Goal: Information Seeking & Learning: Find specific page/section

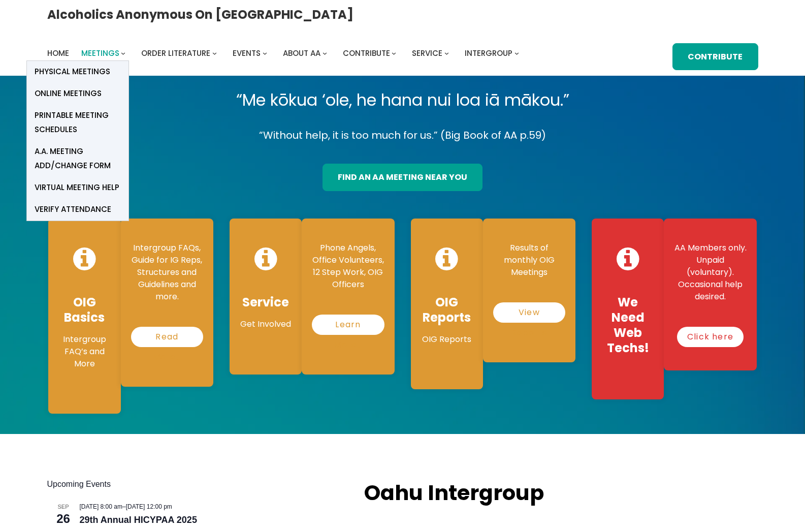
click at [119, 48] on span "Meetings" at bounding box center [100, 53] width 38 height 11
click at [102, 86] on span "Online Meetings" at bounding box center [68, 93] width 67 height 14
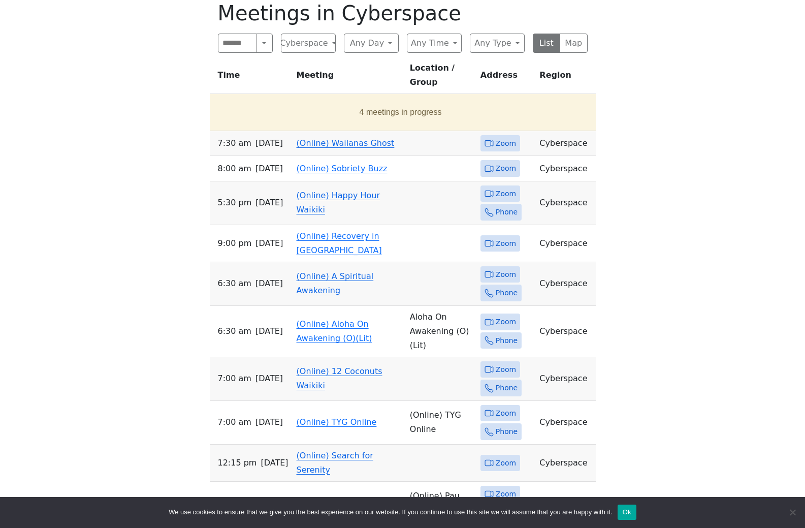
scroll to position [508, 0]
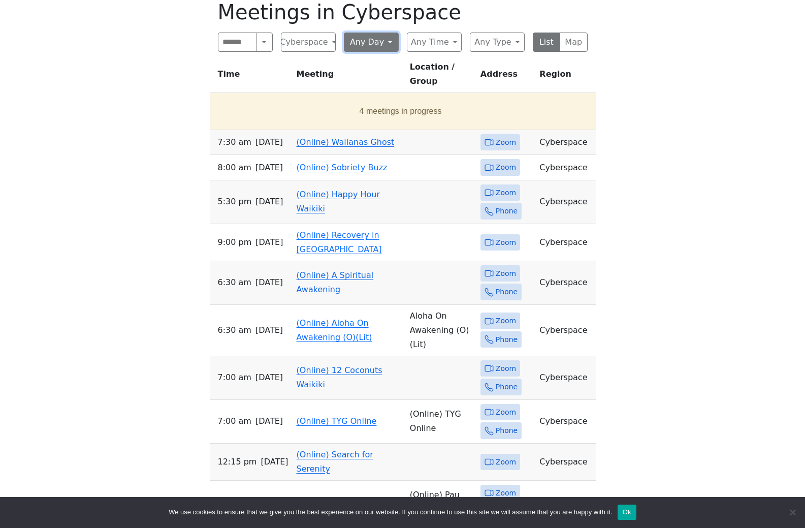
click at [358, 52] on button "Any Day" at bounding box center [371, 42] width 55 height 19
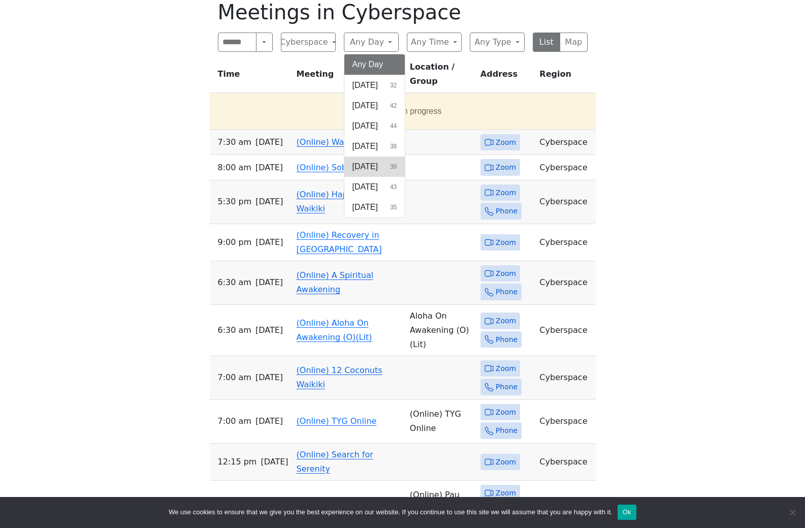
click at [378, 173] on span "[DATE]" at bounding box center [365, 167] width 25 height 12
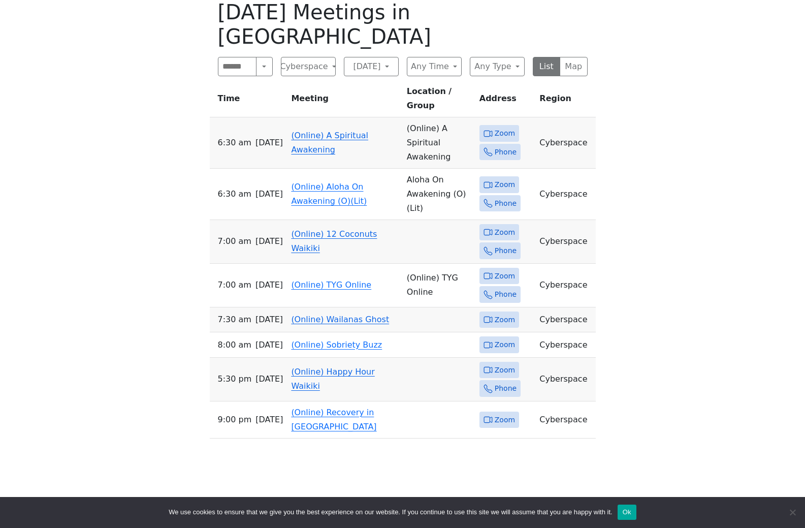
click at [498, 226] on span "Zoom" at bounding box center [505, 232] width 20 height 13
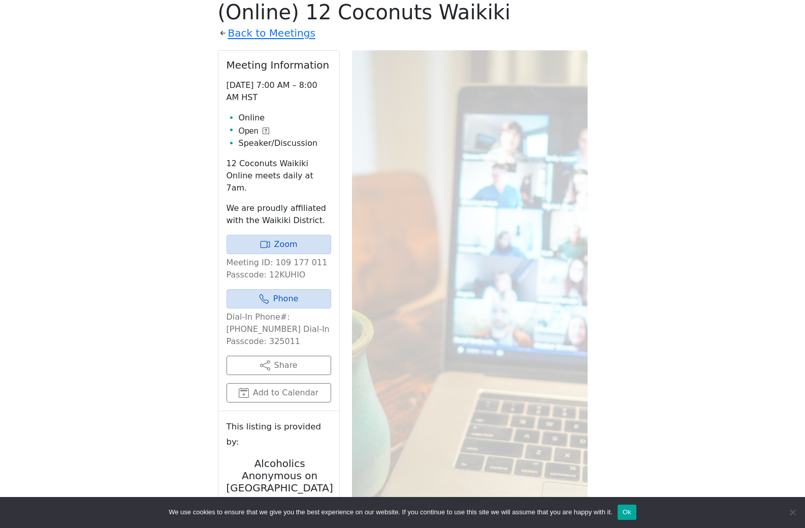
scroll to position [528, 0]
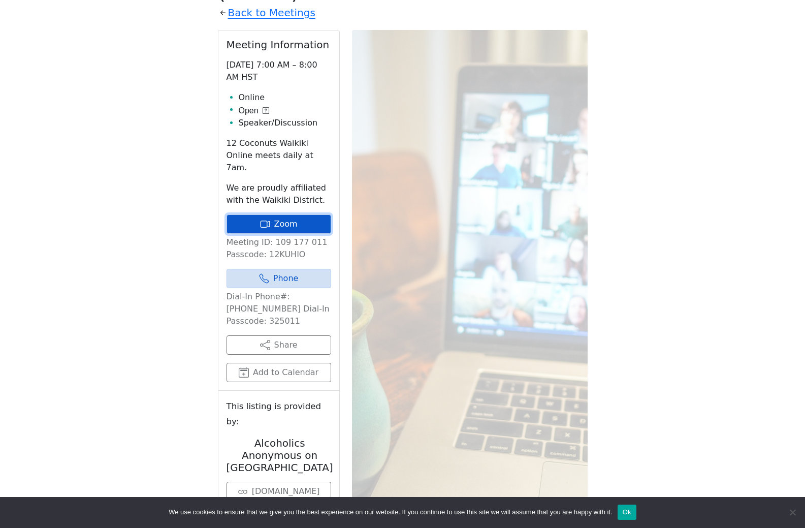
click at [280, 234] on link "Zoom" at bounding box center [279, 223] width 105 height 19
